Goal: Task Accomplishment & Management: Complete application form

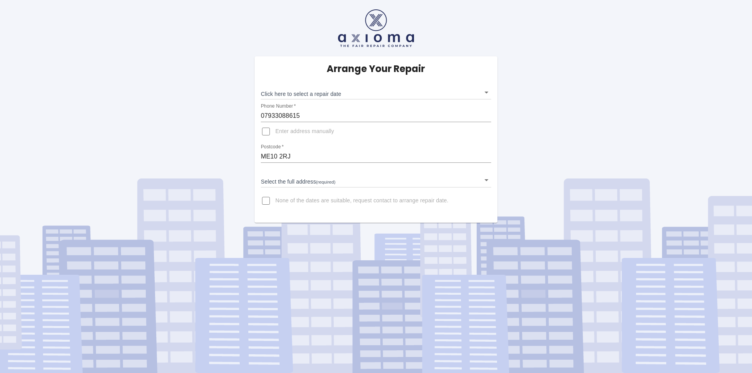
click at [470, 86] on body "Arrange Your Repair Click here to select a repair date ​ Phone Number   * 07933…" at bounding box center [376, 186] width 752 height 373
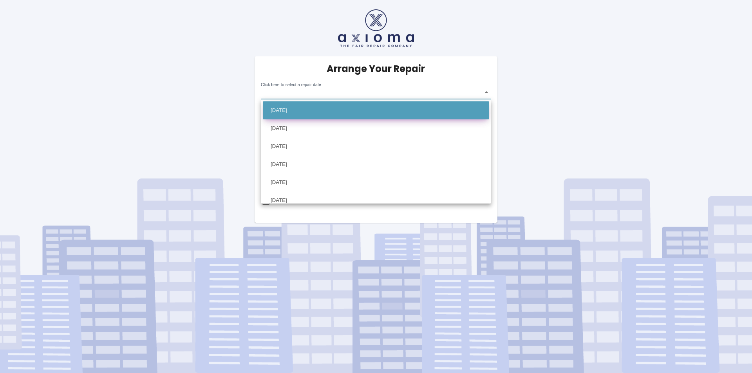
scroll to position [26, 0]
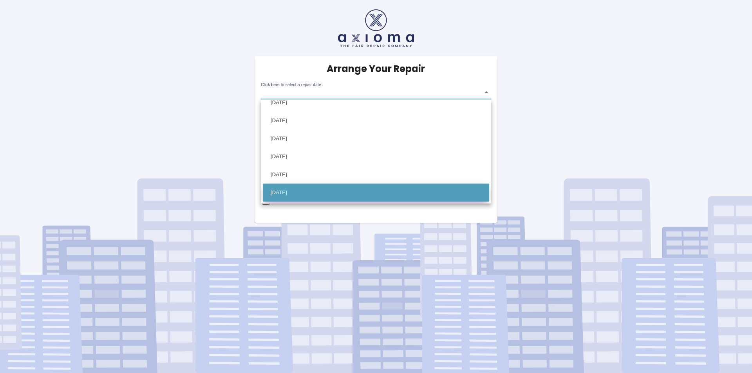
click at [324, 189] on li "[DATE]" at bounding box center [376, 193] width 227 height 18
type input "[DATE]T00:00:00.000Z"
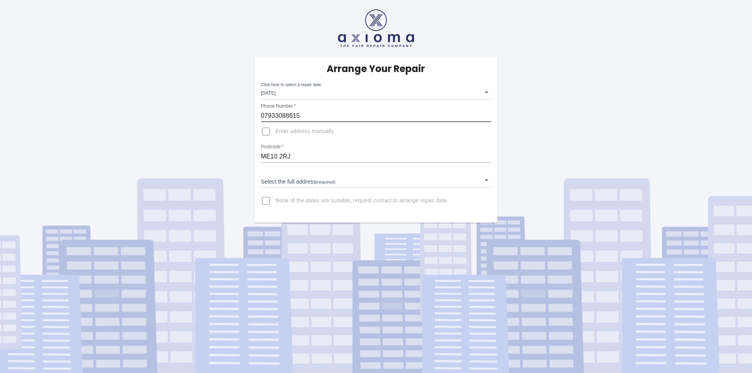
drag, startPoint x: 306, startPoint y: 114, endPoint x: 223, endPoint y: 117, distance: 82.7
click at [223, 117] on div "Arrange Your Repair Click here to select a repair date [DATE] [DATE]T00:00:00.0…" at bounding box center [376, 111] width 764 height 223
click at [326, 118] on input "07933088615" at bounding box center [376, 116] width 230 height 13
click at [312, 181] on body "Arrange Your Repair Click here to select a repair date [DATE] [DATE]T00:00:00.0…" at bounding box center [376, 186] width 752 height 373
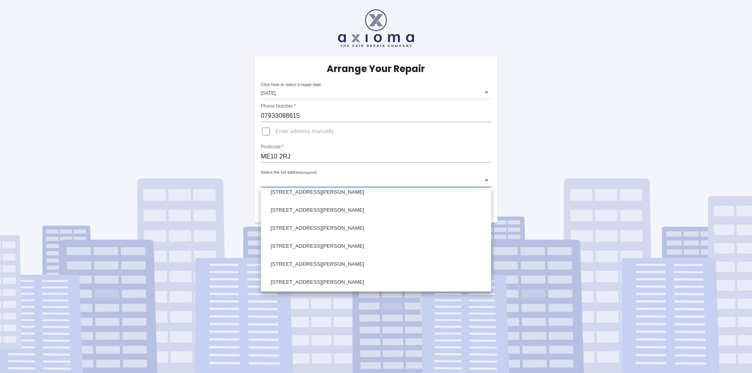
scroll to position [531, 0]
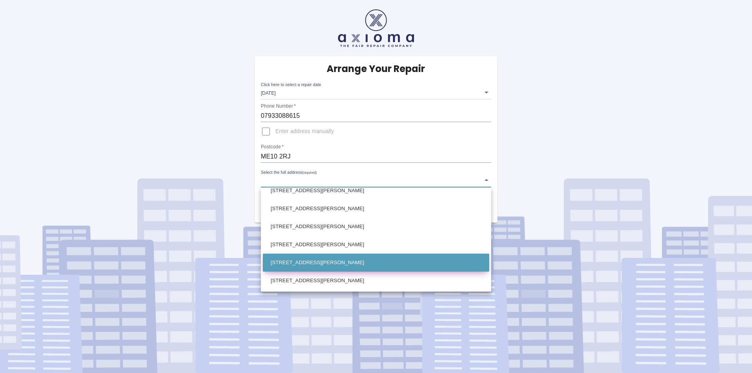
click at [319, 261] on li "[STREET_ADDRESS][PERSON_NAME]" at bounding box center [376, 263] width 227 height 18
type input "[STREET_ADDRESS][PERSON_NAME]"
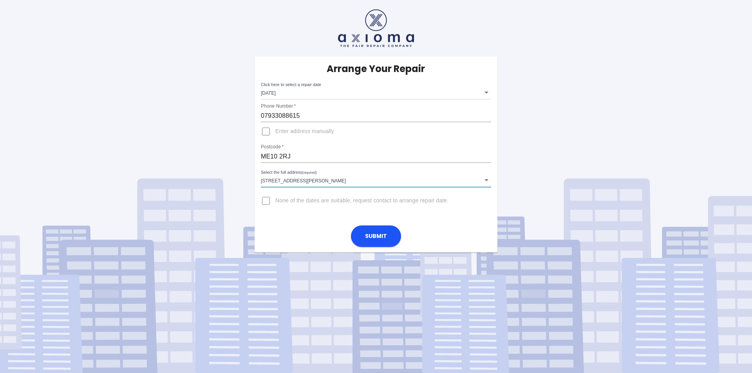
click at [363, 156] on input "ME10 2RJ" at bounding box center [376, 156] width 230 height 13
click at [495, 132] on div "Arrange Your Repair Click here to select a repair date [DATE] [DATE]T00:00:00.0…" at bounding box center [376, 137] width 243 height 163
click at [355, 119] on input "07933088615" at bounding box center [376, 116] width 230 height 13
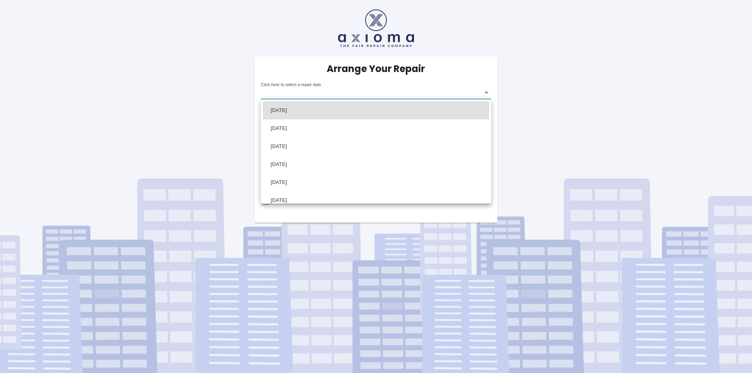
click at [349, 94] on body "Arrange Your Repair Click here to select a repair date ​ Phone Number   * 07933…" at bounding box center [376, 186] width 752 height 373
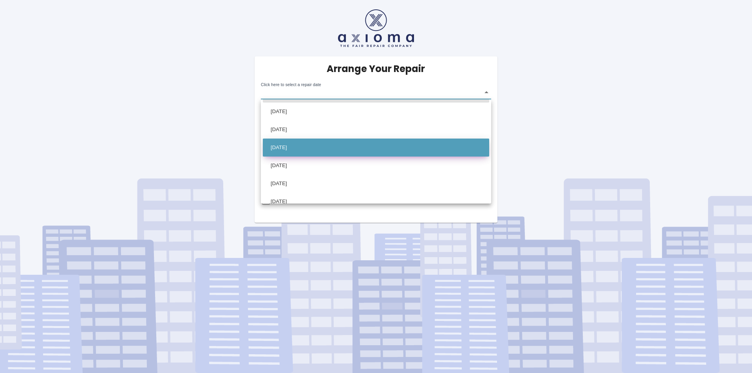
scroll to position [26, 0]
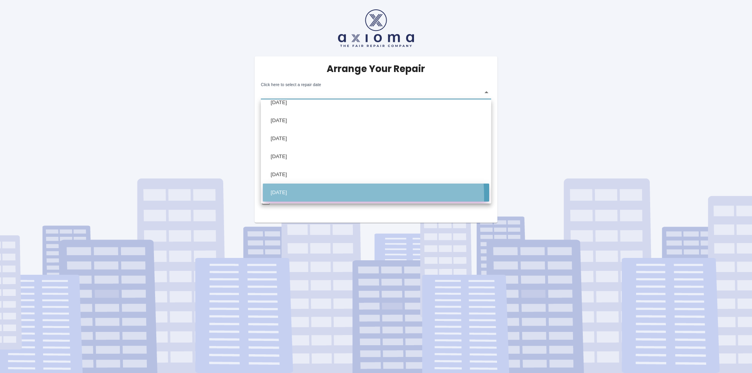
click at [311, 197] on li "[DATE]" at bounding box center [376, 193] width 227 height 18
type input "[DATE]T00:00:00.000Z"
